Goal: Task Accomplishment & Management: Manage account settings

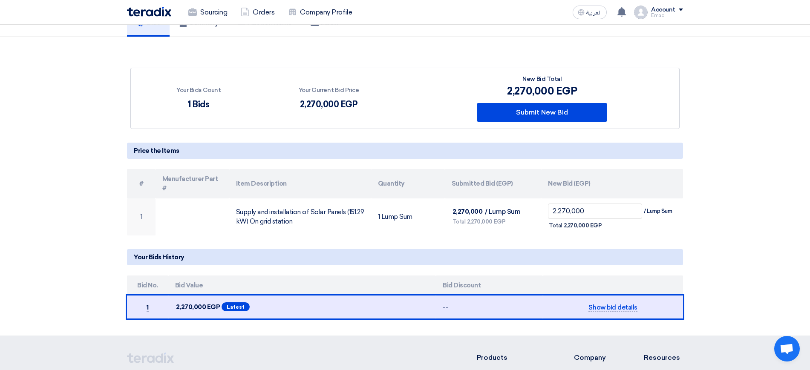
scroll to position [220, 0]
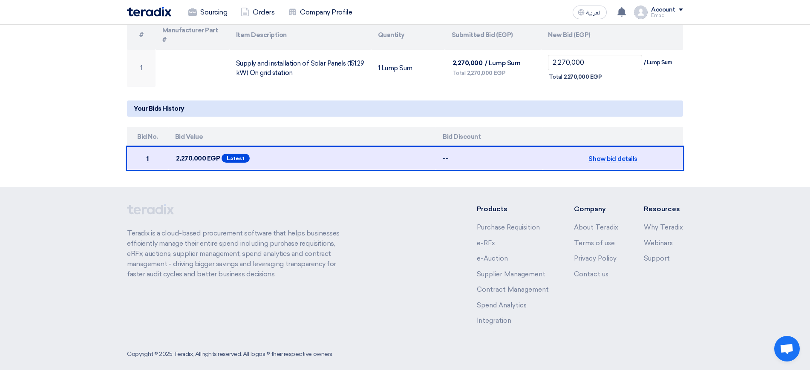
click at [424, 101] on h5 "Your Bids History" at bounding box center [405, 109] width 556 height 16
click at [392, 111] on app-supplier-bid "Your Bids Count 1 Bids Your Current Bid Price 2,270,000 EGP #" at bounding box center [405, 45] width 556 height 252
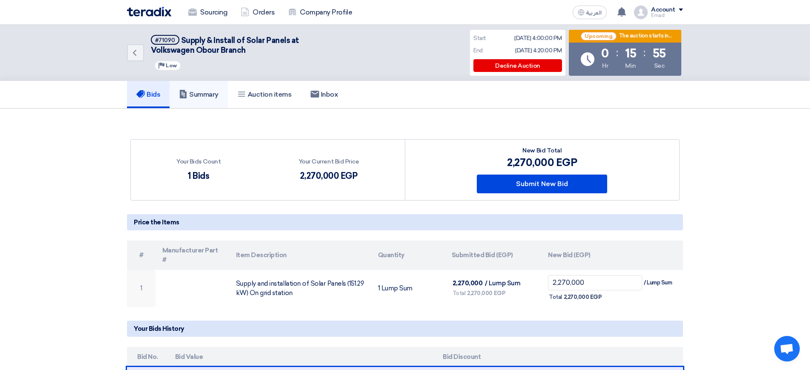
click at [199, 86] on link "Summary" at bounding box center [199, 94] width 58 height 27
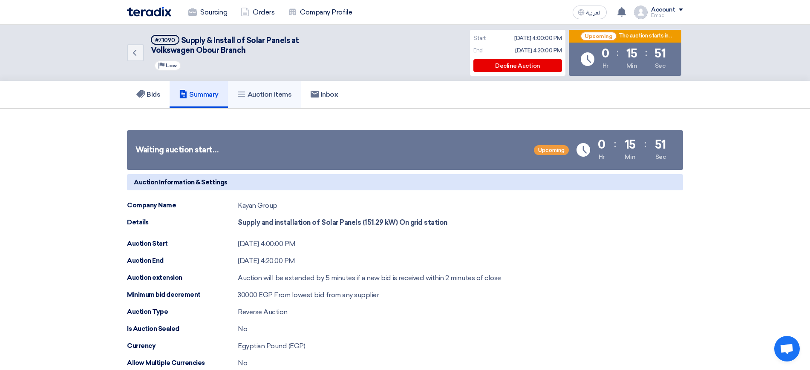
click at [275, 90] on h5 "Auction items" at bounding box center [264, 94] width 55 height 9
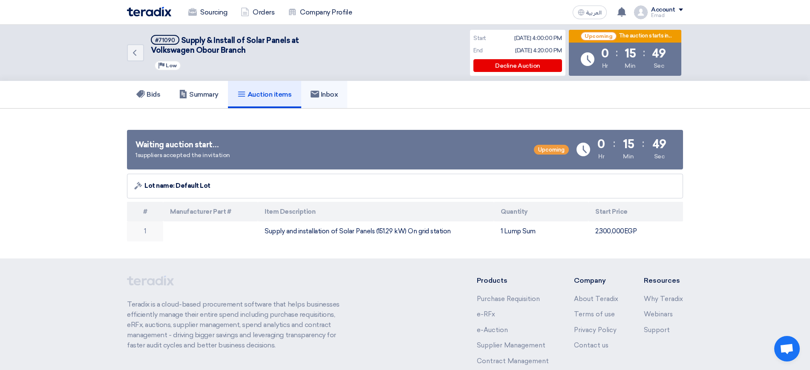
click at [319, 95] on use at bounding box center [315, 94] width 9 height 7
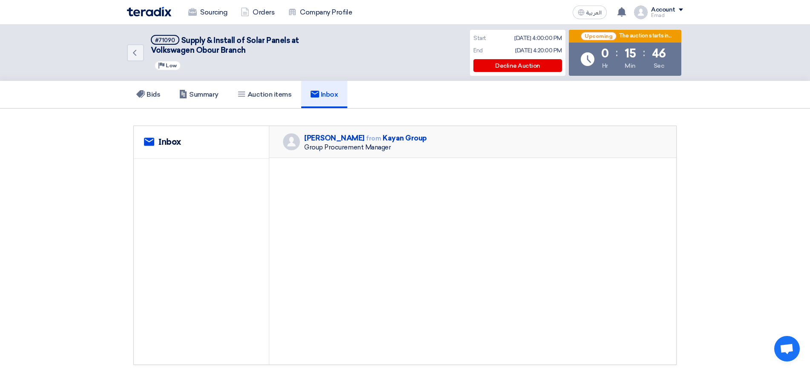
click at [388, 139] on div "[PERSON_NAME] from Kayan Group" at bounding box center [365, 138] width 123 height 10
click at [214, 147] on div "service Inbox" at bounding box center [201, 142] width 135 height 33
click at [352, 149] on div "Group Procurement Manager" at bounding box center [365, 148] width 123 height 8
click at [191, 95] on h5 "Summary" at bounding box center [199, 94] width 40 height 9
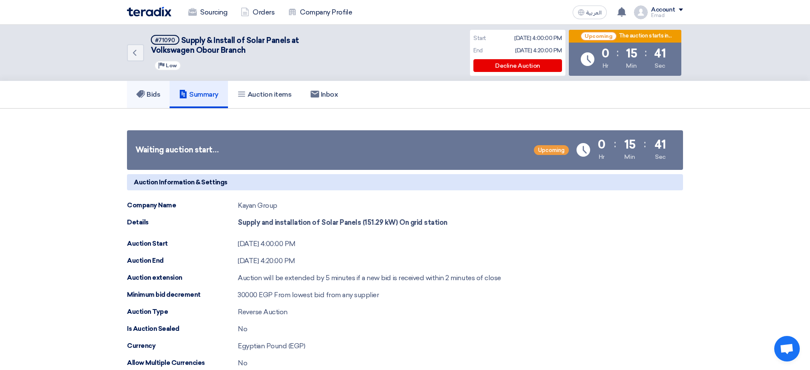
click at [145, 99] on link "Bids" at bounding box center [148, 94] width 43 height 27
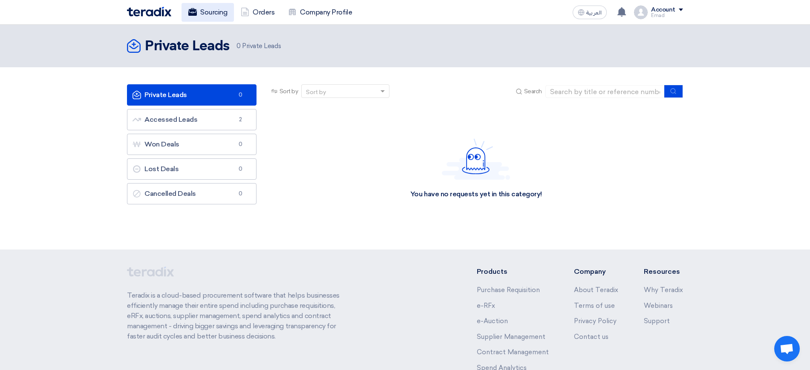
click at [208, 12] on link "Sourcing" at bounding box center [208, 12] width 52 height 19
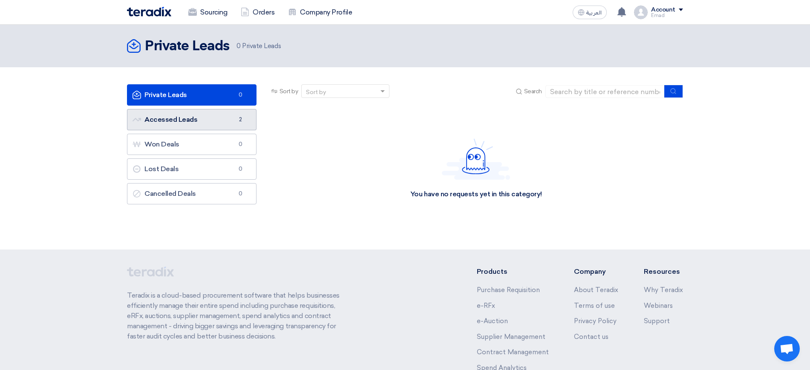
click at [211, 126] on link "Accessed Leads Accessed Leads 2" at bounding box center [192, 119] width 130 height 21
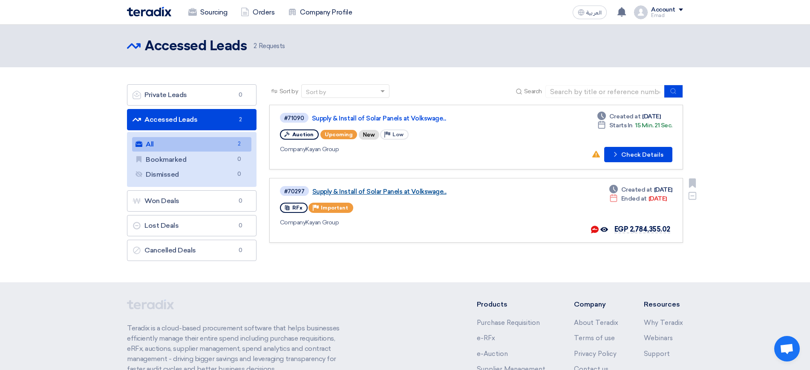
click at [370, 192] on link "Supply & Install of Solar Panels at Volkswage..." at bounding box center [418, 192] width 213 height 8
click at [364, 116] on link "Supply & Install of Solar Panels at Volkswage..." at bounding box center [418, 119] width 213 height 8
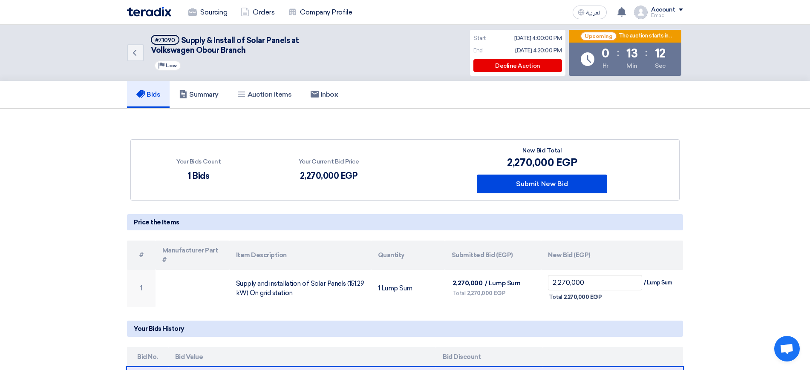
click at [57, 162] on section "Your Bids Count 1 Bids Your Current Bid Price 2,270,000 EGP #" at bounding box center [405, 258] width 810 height 299
click at [364, 82] on div "Bids Summary Auction items Inbox" at bounding box center [405, 94] width 556 height 27
click at [531, 124] on section "Your Bids Count 1 Bids Your Current Bid Price 2,270,000 EGP #" at bounding box center [405, 258] width 810 height 299
click at [740, 208] on section "Your Bids Count 1 Bids Your Current Bid Price 2,270,000 EGP #" at bounding box center [405, 258] width 810 height 299
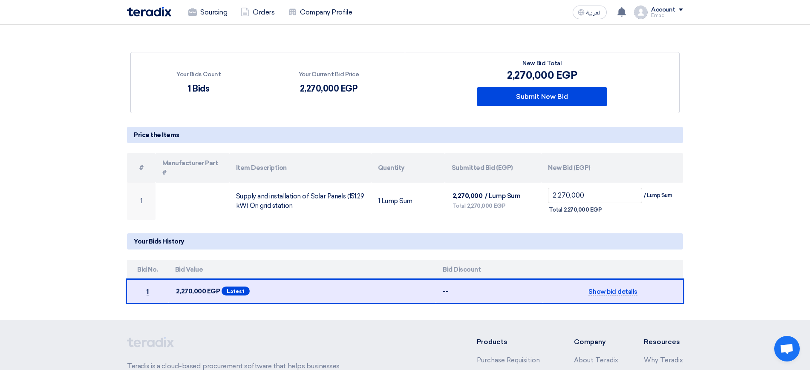
scroll to position [90, 0]
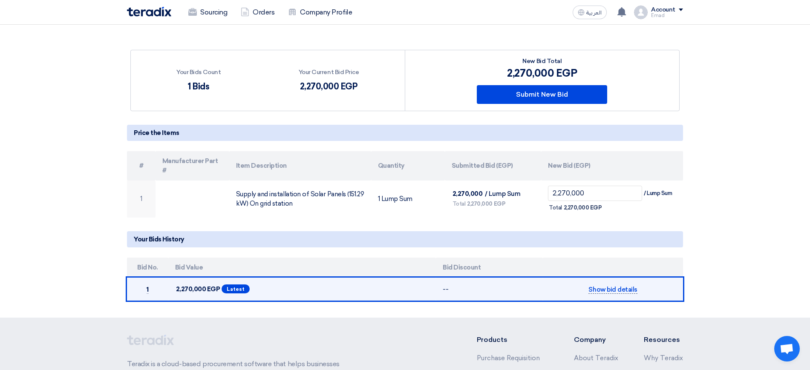
click at [620, 286] on span "Show bid details" at bounding box center [613, 290] width 49 height 8
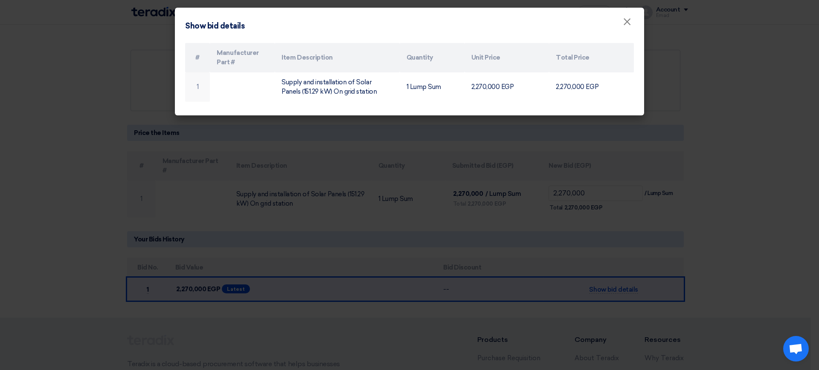
click at [612, 226] on modal-container "Show bid details × # Manufacturer Part # Item Description Quantity Unit Price T…" at bounding box center [409, 185] width 819 height 370
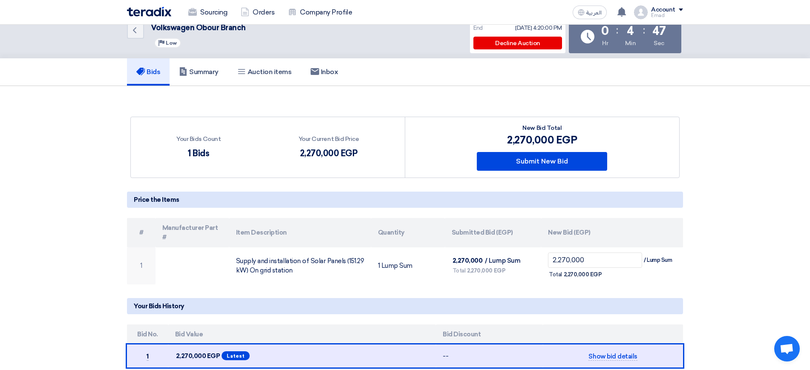
scroll to position [0, 0]
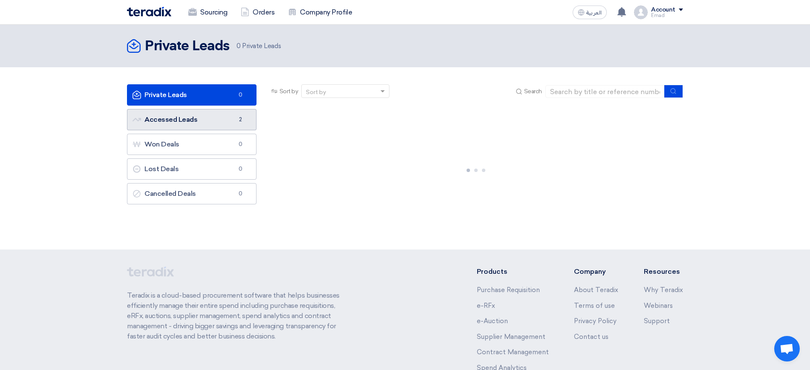
click at [203, 120] on link "Accessed Leads Accessed Leads 2" at bounding box center [192, 119] width 130 height 21
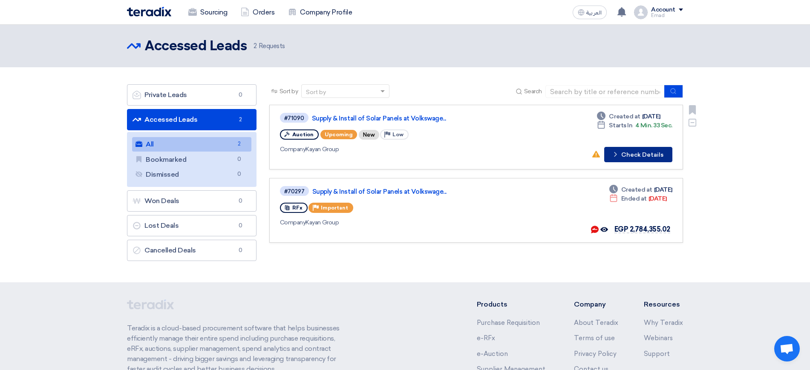
click at [620, 156] on icon "Check details" at bounding box center [616, 154] width 8 height 8
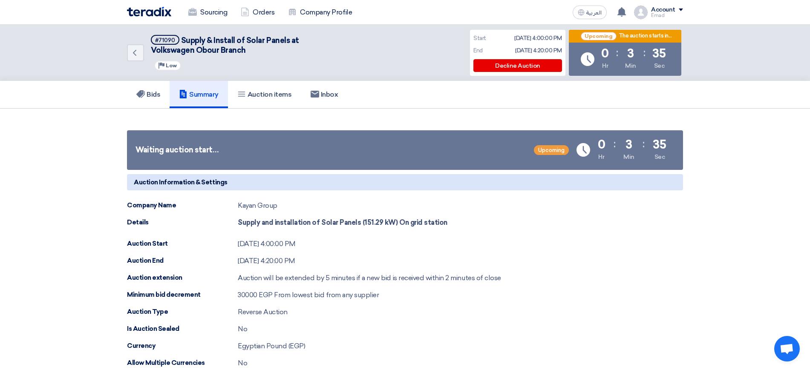
click at [661, 6] on div "Account" at bounding box center [663, 9] width 24 height 7
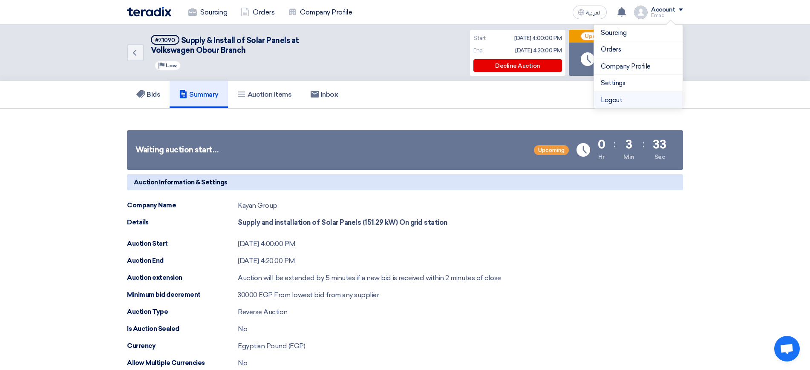
click at [617, 96] on li "Logout" at bounding box center [638, 100] width 89 height 17
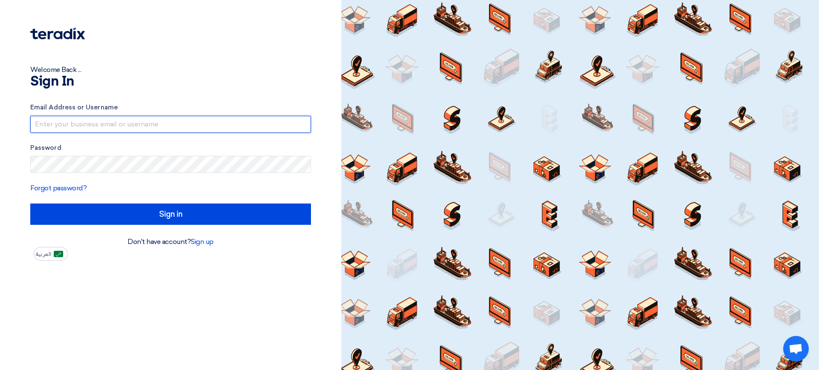
type input "[PERSON_NAME][DOMAIN_NAME][EMAIL_ADDRESS][PERSON_NAME][DOMAIN_NAME]"
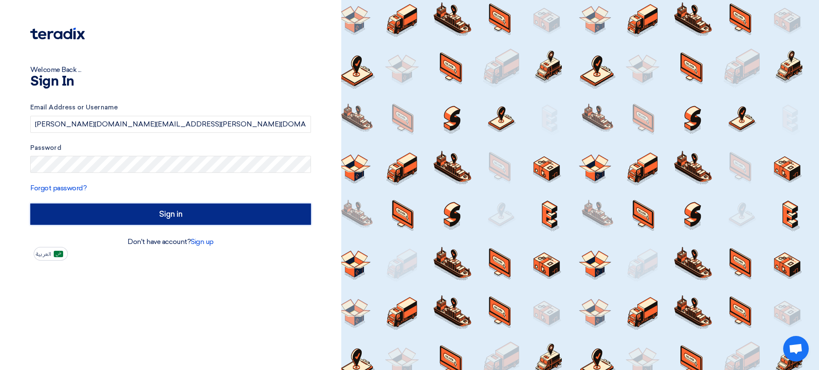
click at [165, 210] on input "Sign in" at bounding box center [170, 214] width 281 height 21
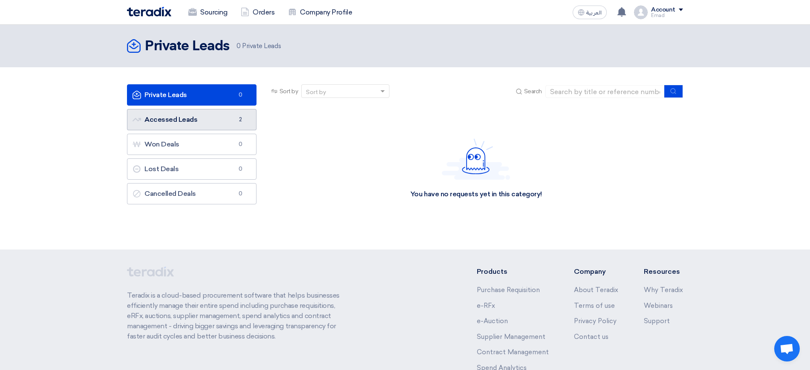
click at [193, 118] on link "Accessed Leads Accessed Leads 2" at bounding box center [192, 119] width 130 height 21
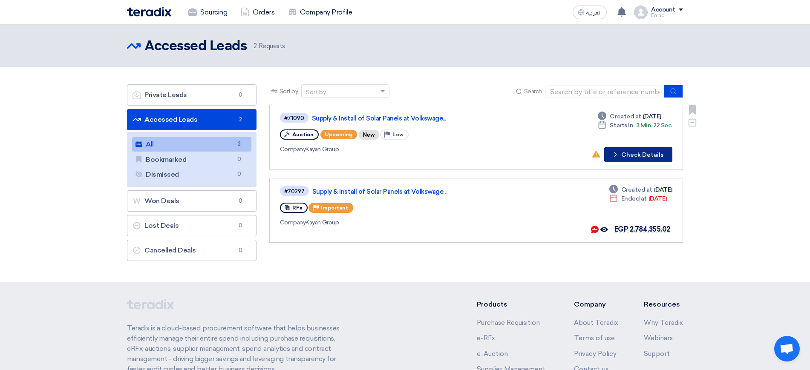
click at [628, 155] on button "Check details Check Details" at bounding box center [639, 154] width 68 height 15
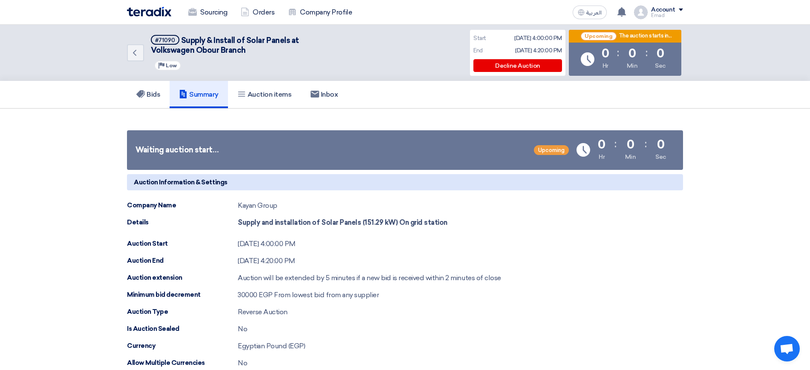
drag, startPoint x: 594, startPoint y: 318, endPoint x: 606, endPoint y: 325, distance: 13.7
click at [608, 326] on div "Auction Information & Settings Company Name Kayan Group Details Supply and inst…" at bounding box center [405, 271] width 556 height 194
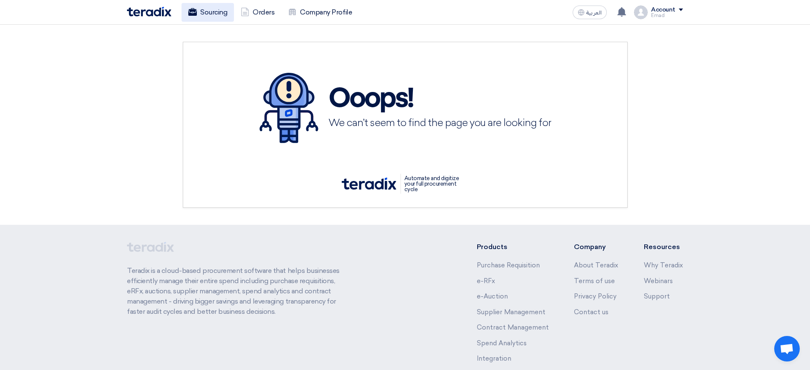
click at [219, 12] on link "Sourcing" at bounding box center [208, 12] width 52 height 19
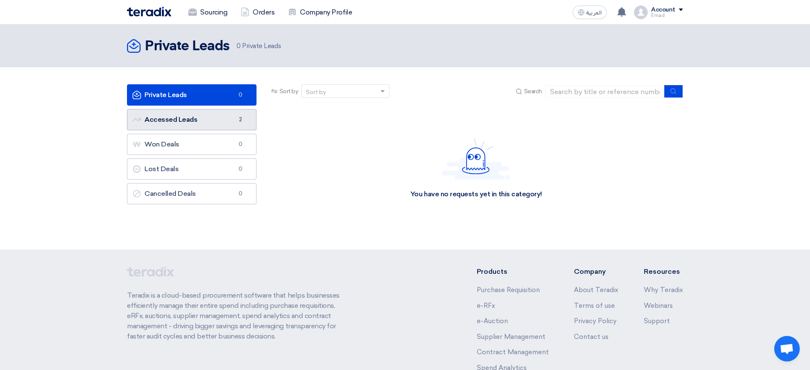
click at [206, 119] on link "Accessed Leads Accessed Leads 2" at bounding box center [192, 119] width 130 height 21
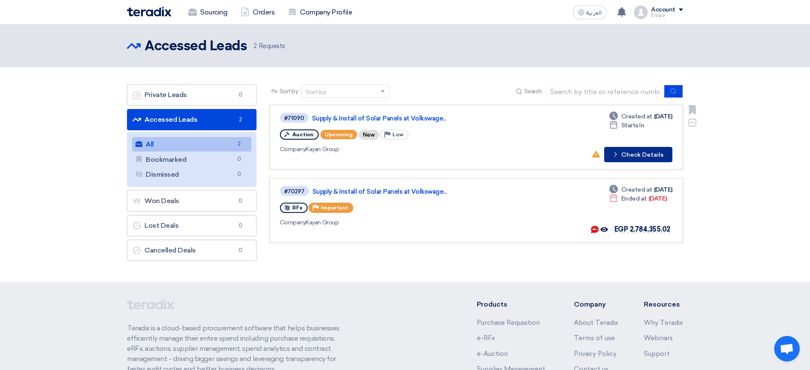
click at [629, 152] on button "Check details Check Details" at bounding box center [639, 154] width 68 height 15
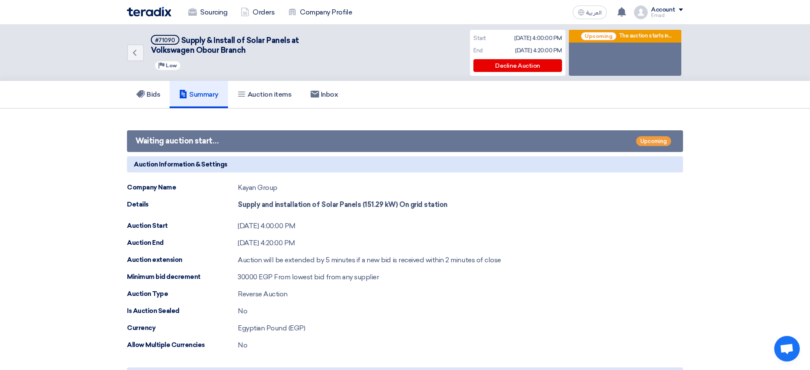
click at [682, 239] on div "Auction End Aug 19, 2025, 4:20:00 PM" at bounding box center [405, 243] width 556 height 10
click at [678, 7] on div "Account" at bounding box center [667, 9] width 32 height 7
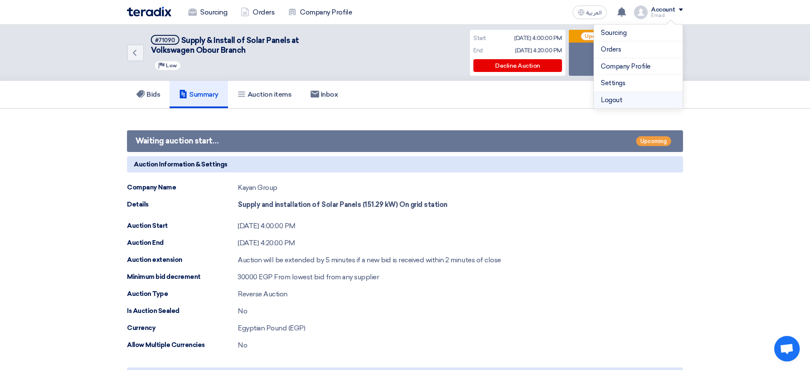
click at [606, 101] on li "Logout" at bounding box center [638, 100] width 89 height 17
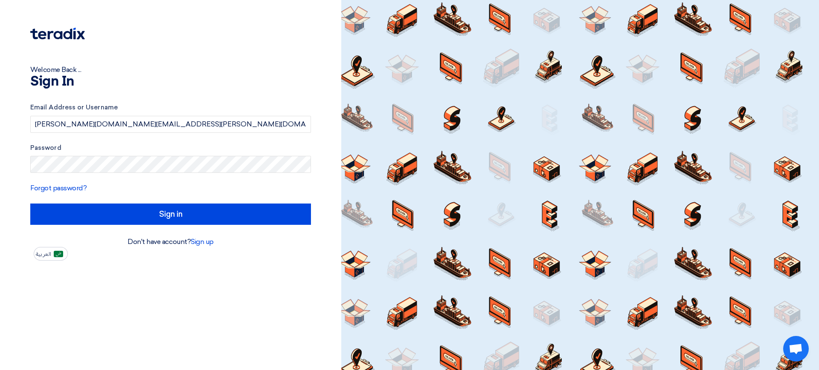
click at [269, 69] on div "Welcome Back ..." at bounding box center [170, 70] width 281 height 10
